Goal: Task Accomplishment & Management: Use online tool/utility

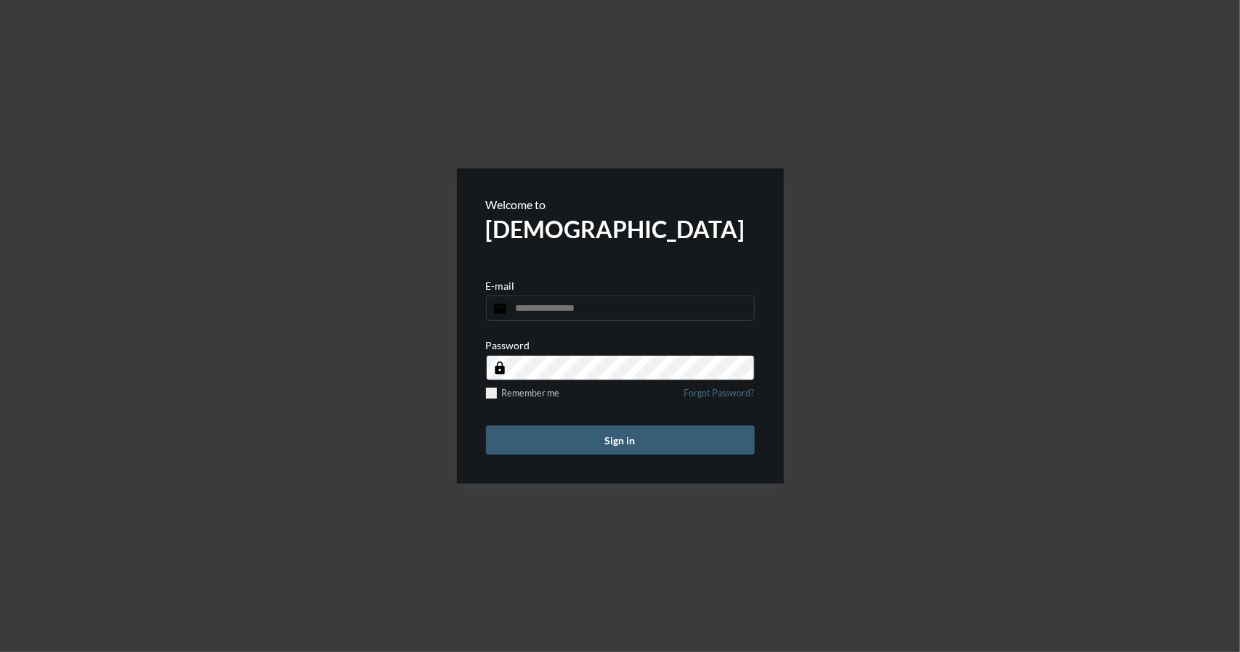
click at [559, 306] on input "email" at bounding box center [620, 308] width 269 height 25
type input "**********"
click at [611, 439] on button "Sign in" at bounding box center [620, 440] width 269 height 29
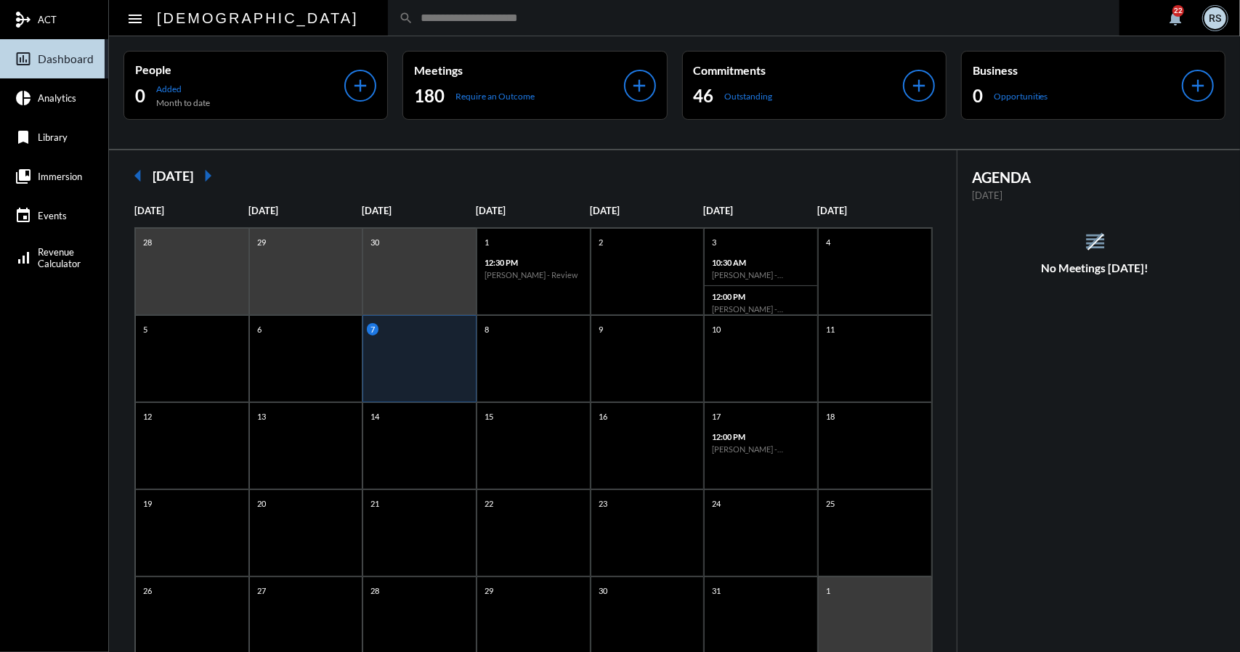
click at [141, 175] on mat-icon "arrow_left" at bounding box center [137, 175] width 29 height 29
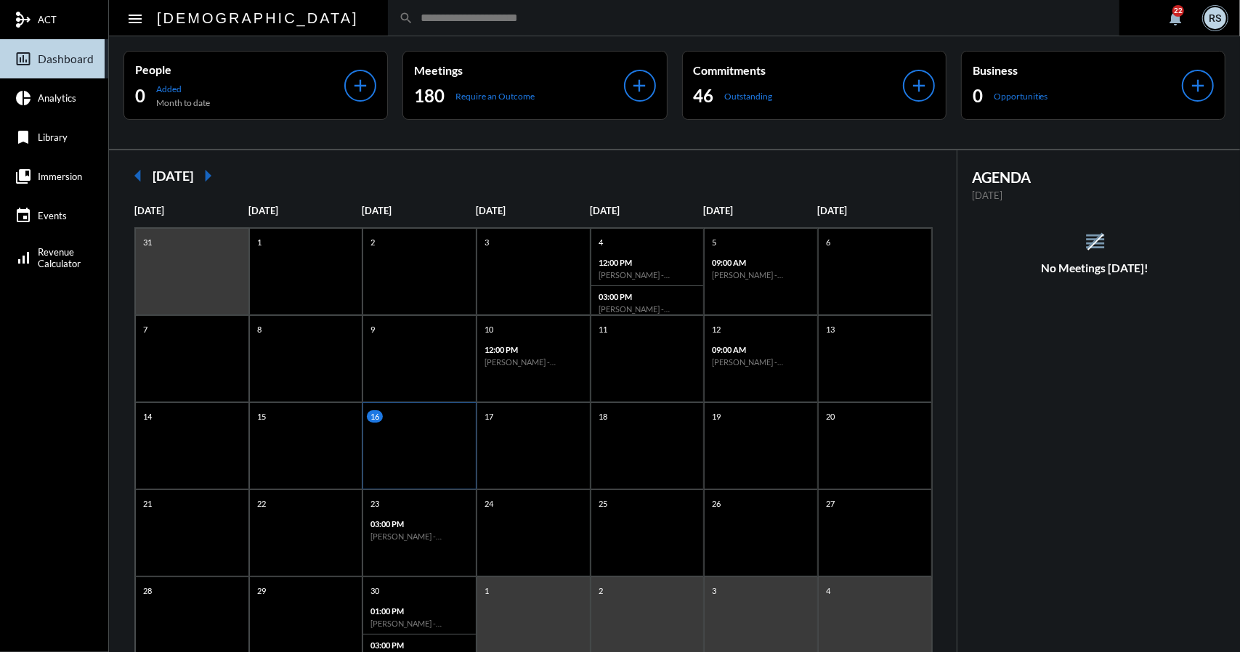
scroll to position [46, 0]
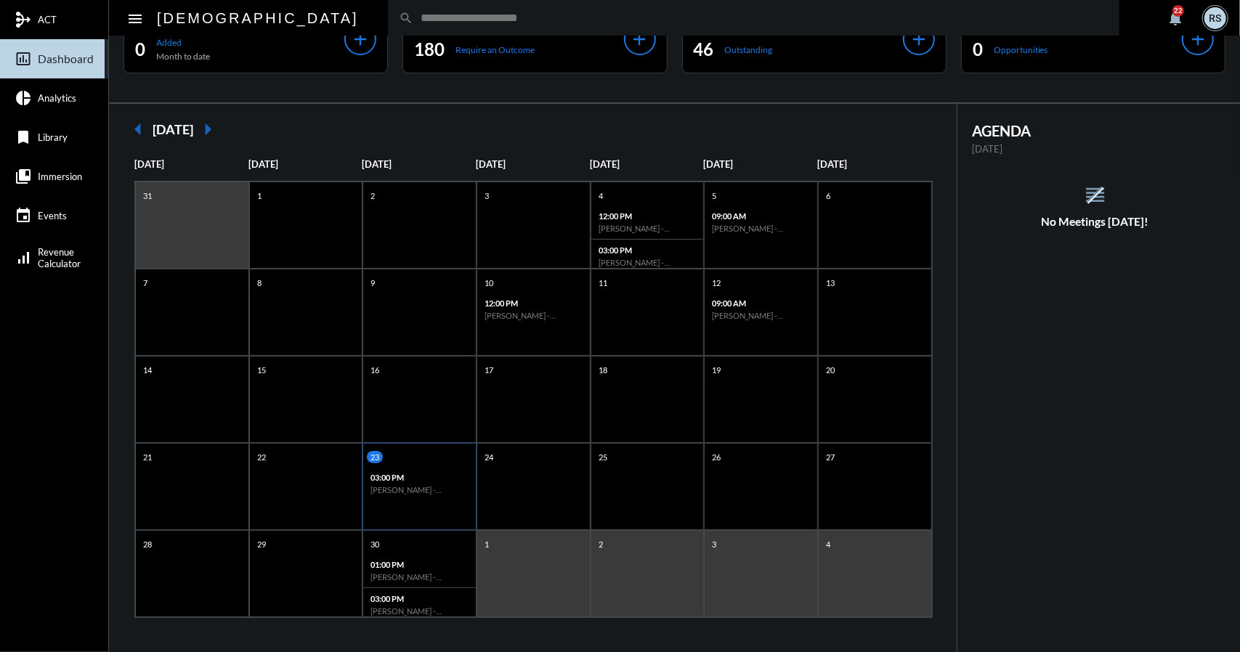
click at [430, 487] on h6 "[PERSON_NAME] - [PERSON_NAME] - Retirement Income" at bounding box center [419, 489] width 98 height 9
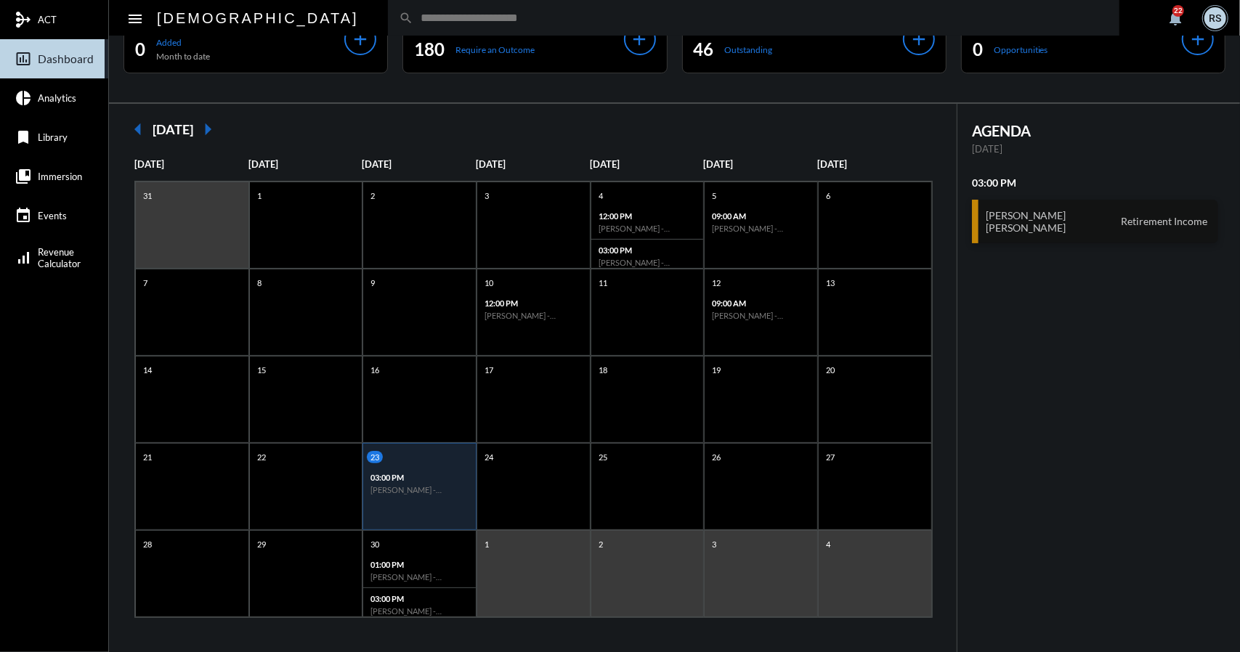
click at [1061, 216] on div "[PERSON_NAME] [PERSON_NAME] Retirement Income" at bounding box center [1095, 222] width 246 height 44
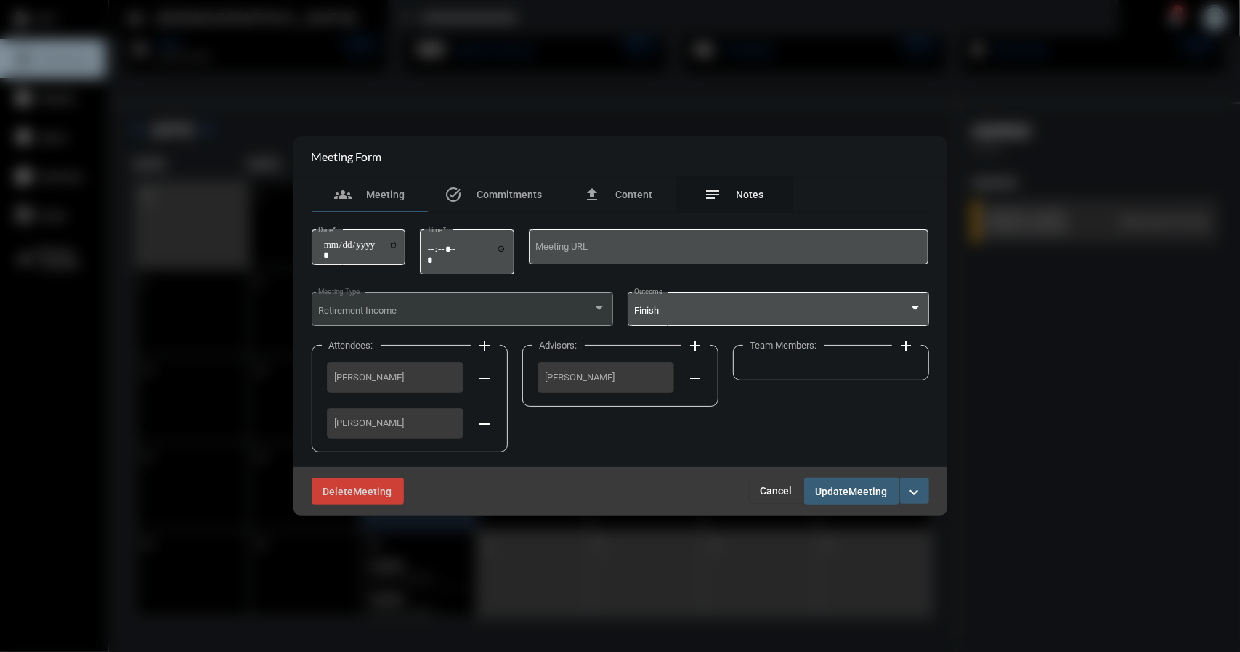
click at [745, 197] on span "Notes" at bounding box center [750, 195] width 28 height 12
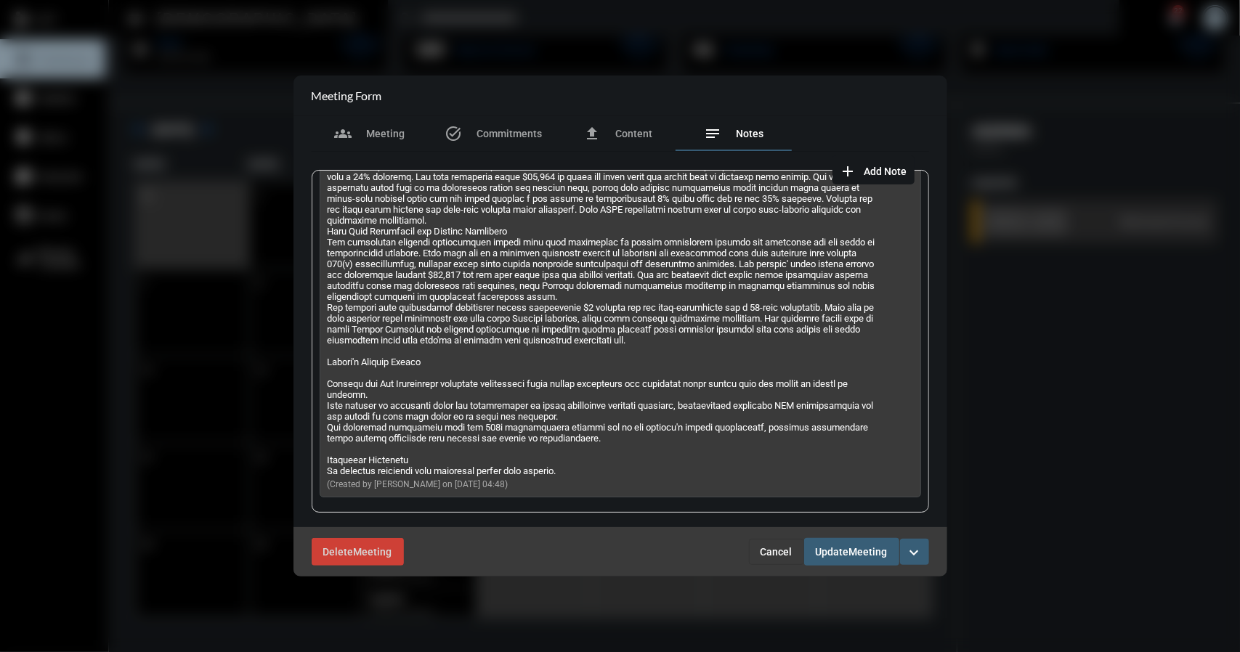
scroll to position [1425, 0]
